Goal: Information Seeking & Learning: Learn about a topic

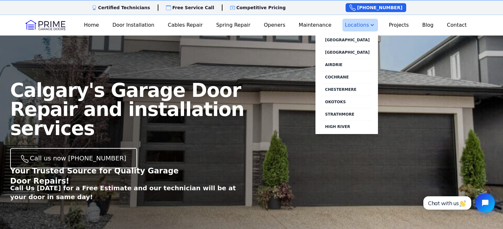
click at [369, 24] on icon at bounding box center [372, 25] width 6 height 6
click at [354, 51] on link "[GEOGRAPHIC_DATA]" at bounding box center [347, 52] width 51 height 12
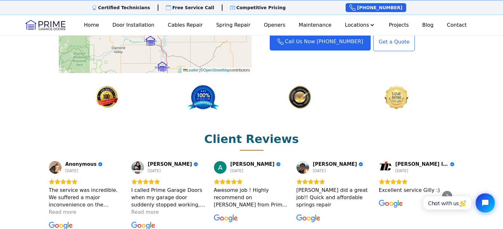
scroll to position [825, 0]
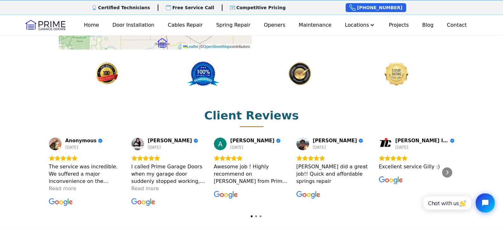
click at [163, 168] on div "I called Prime Garage Doors when my garage door suddenly stopped working, and t…" at bounding box center [169, 174] width 76 height 22
click at [151, 185] on div "Read more" at bounding box center [145, 188] width 28 height 7
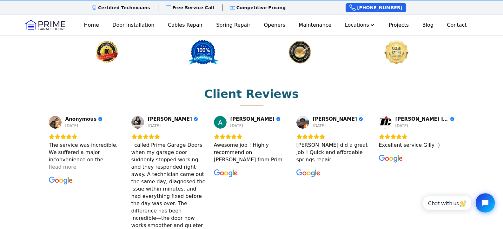
scroll to position [889, 0]
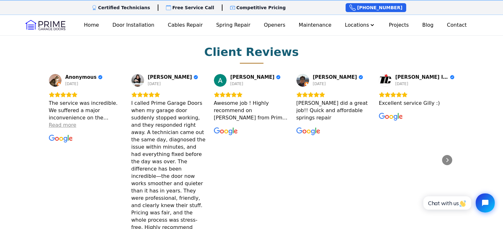
click at [66, 121] on div "Read more" at bounding box center [63, 124] width 28 height 7
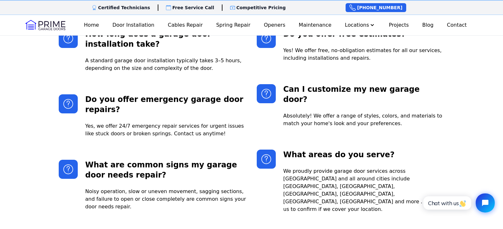
scroll to position [1492, 0]
